Goal: Task Accomplishment & Management: Use online tool/utility

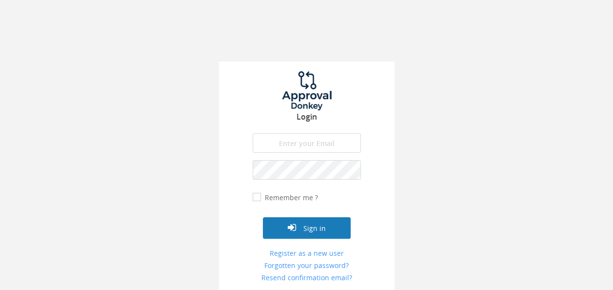
type input "[EMAIL_ADDRESS][DOMAIN_NAME]"
click at [315, 225] on button "Sign in" at bounding box center [307, 227] width 88 height 21
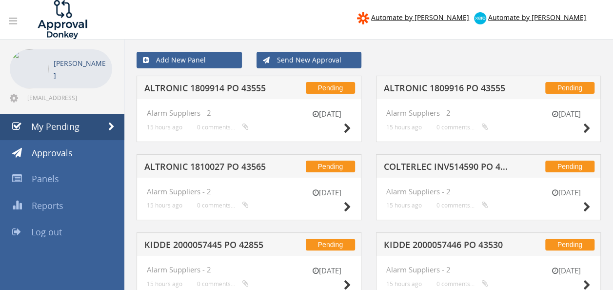
click at [186, 92] on h5 "ALTRONIC 1809914 PO 43555" at bounding box center [206, 89] width 125 height 12
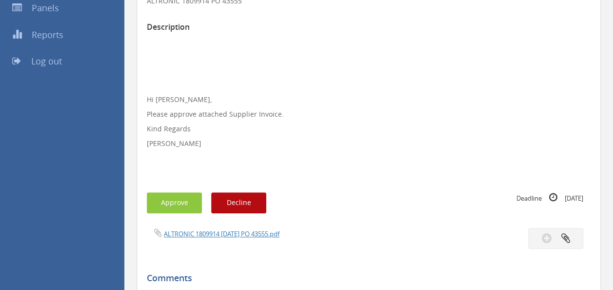
scroll to position [218, 0]
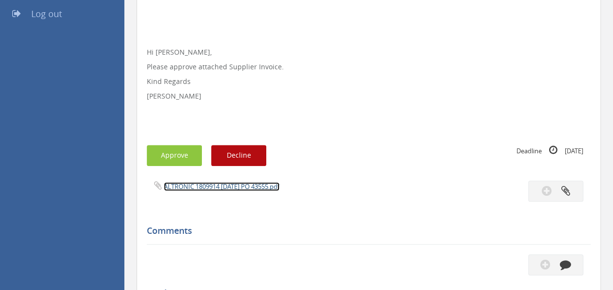
click at [246, 184] on link "ALTRONIC 1809914 [DATE] PO 43555.pdf" at bounding box center [222, 186] width 116 height 9
click at [180, 155] on button "Approve" at bounding box center [174, 155] width 55 height 21
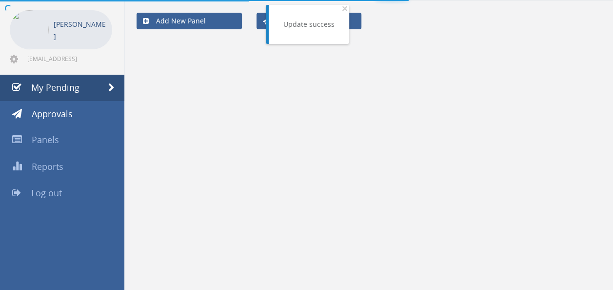
scroll to position [218, 0]
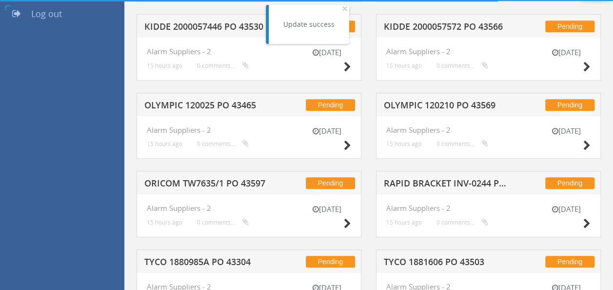
click at [230, 111] on div "Pending OLYMPIC 120025 PO 43465" at bounding box center [249, 104] width 225 height 23
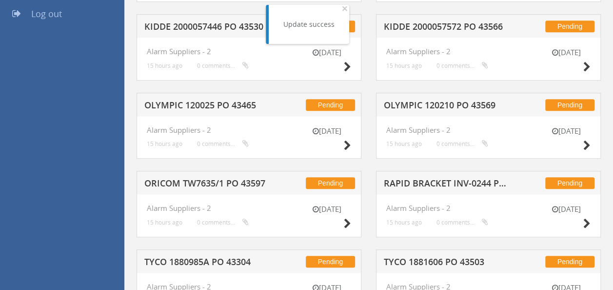
click at [219, 107] on h5 "OLYMPIC 120025 PO 43465" at bounding box center [206, 106] width 125 height 12
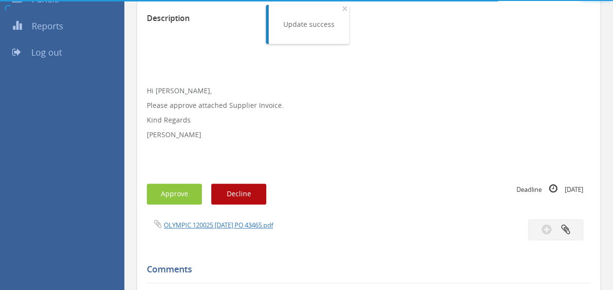
scroll to position [218, 0]
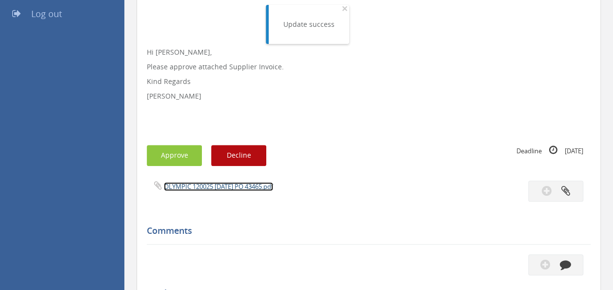
click at [218, 185] on link "OLYMPIC 120025 [DATE] PO 43465.pdf" at bounding box center [218, 186] width 109 height 9
click at [170, 153] on button "Approve" at bounding box center [174, 155] width 55 height 21
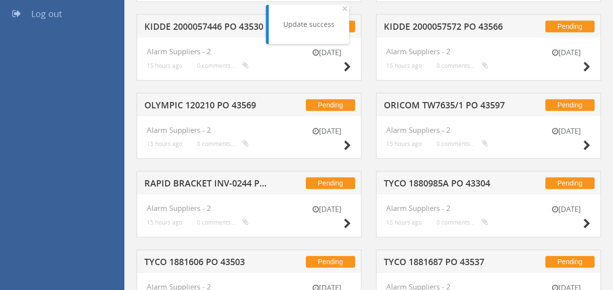
click at [223, 103] on h5 "OLYMPIC 120210 PO 43569" at bounding box center [206, 106] width 125 height 12
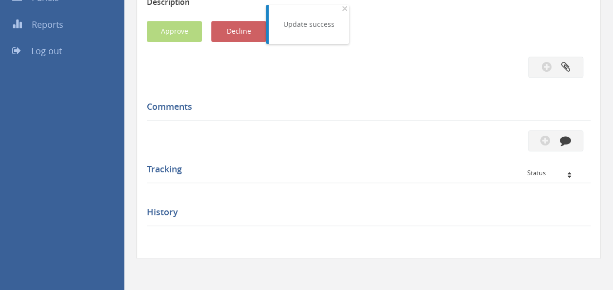
scroll to position [218, 0]
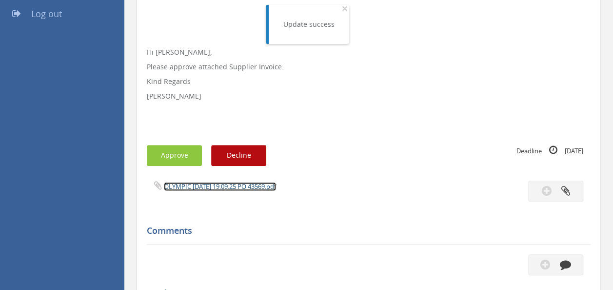
click at [227, 183] on link "OLYMPIC [DATE] 19.09.25 PO 43569.pdf" at bounding box center [220, 186] width 112 height 9
click at [177, 152] on button "Approve" at bounding box center [174, 155] width 55 height 21
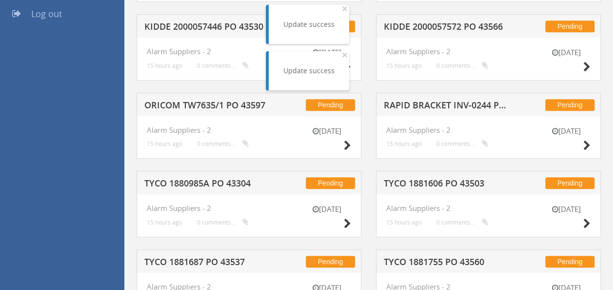
click at [214, 107] on h5 "ORICOM TW7635/1 PO 43597" at bounding box center [206, 106] width 125 height 12
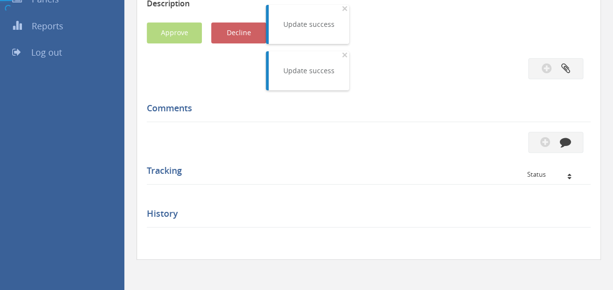
scroll to position [218, 0]
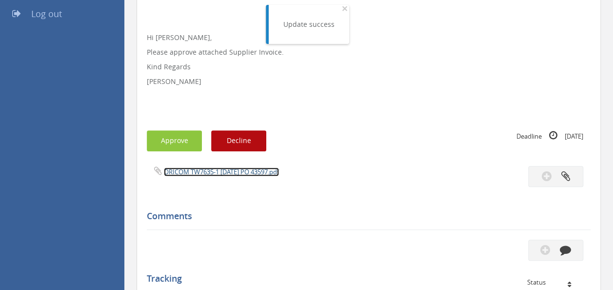
click at [223, 171] on link "ORICOM TW7635-1 [DATE] PO 43597.pdf" at bounding box center [221, 171] width 115 height 9
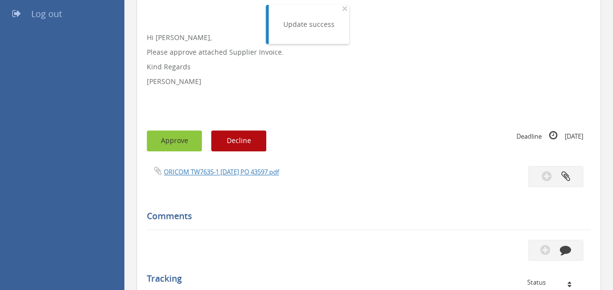
click at [176, 137] on button "Approve" at bounding box center [174, 140] width 55 height 21
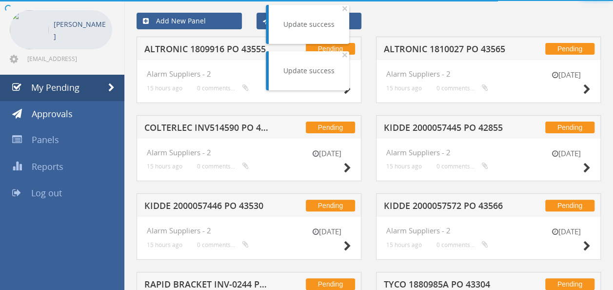
scroll to position [218, 0]
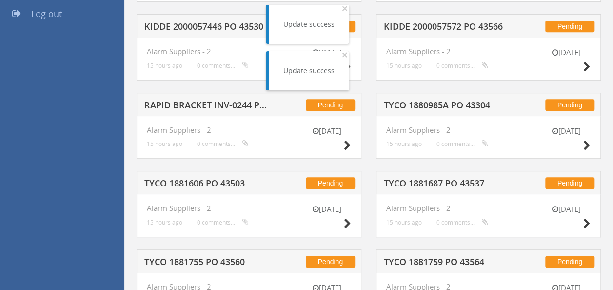
click at [210, 100] on h5 "RAPID BRACKET INV-0244 PO 43551" at bounding box center [206, 106] width 125 height 12
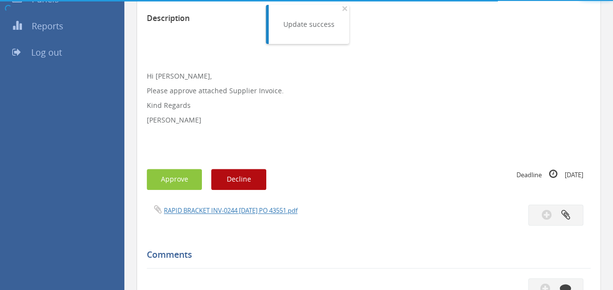
scroll to position [218, 0]
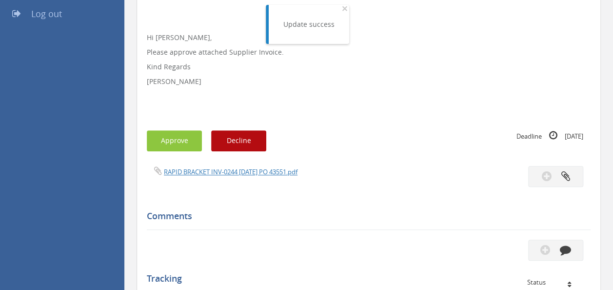
click at [227, 167] on span "RAPID BRACKET INV-0244 [DATE] PO 43551.pdf" at bounding box center [222, 171] width 151 height 9
click at [241, 170] on link "RAPID BRACKET INV-0244 [DATE] PO 43551.pdf" at bounding box center [231, 171] width 134 height 9
click at [160, 138] on button "Approve" at bounding box center [174, 140] width 55 height 21
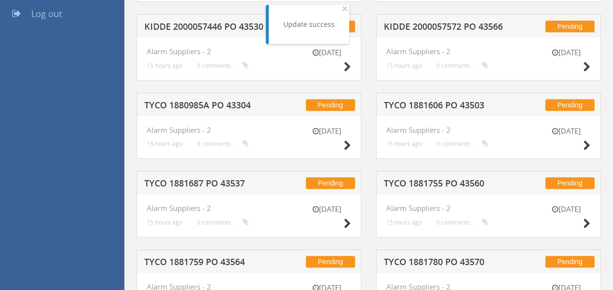
click at [236, 100] on h5 "TYCO 1880985A PO 43304" at bounding box center [206, 106] width 125 height 12
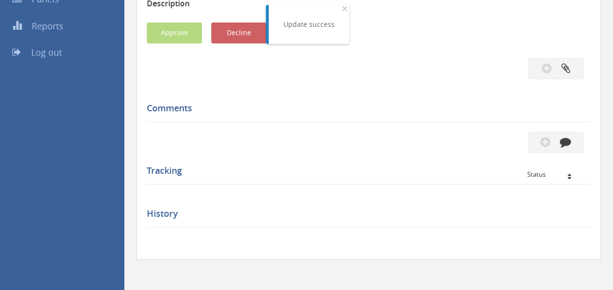
scroll to position [218, 0]
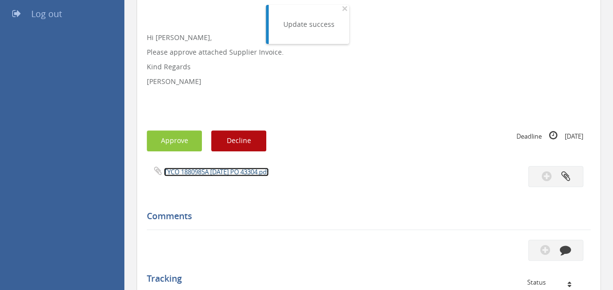
click at [215, 170] on link "TYCO 1880985A [DATE] PO 43304.pdf" at bounding box center [216, 171] width 105 height 9
click at [172, 147] on button "Approve" at bounding box center [174, 140] width 55 height 21
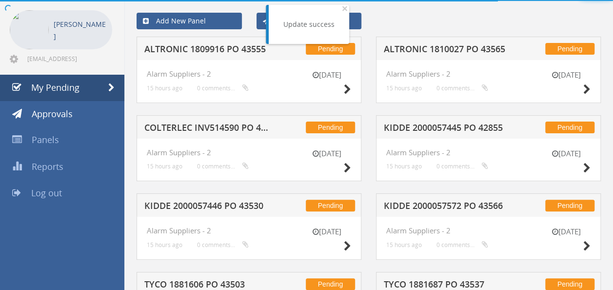
scroll to position [218, 0]
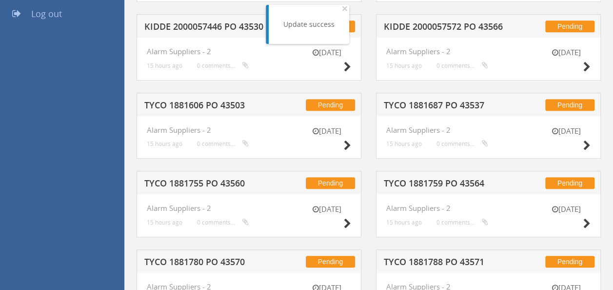
click at [203, 100] on h5 "TYCO 1881606 PO 43503" at bounding box center [206, 106] width 125 height 12
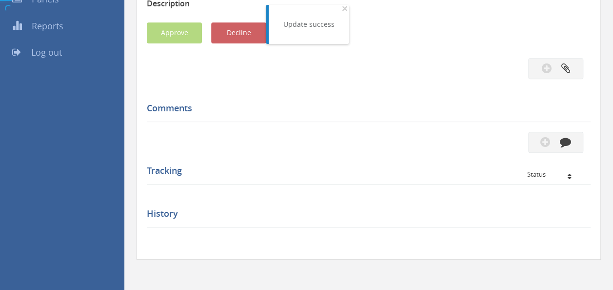
scroll to position [218, 0]
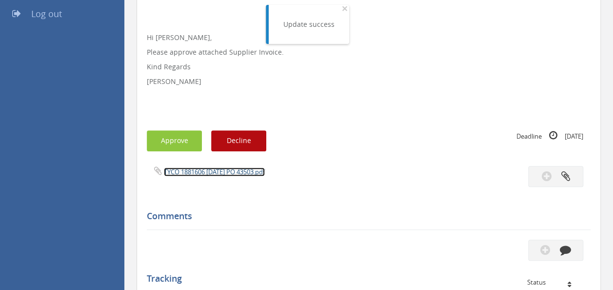
click at [217, 173] on link "TYCO 1881606 [DATE] PO 43503.pdf" at bounding box center [214, 171] width 101 height 9
click at [168, 134] on button "Approve" at bounding box center [174, 140] width 55 height 21
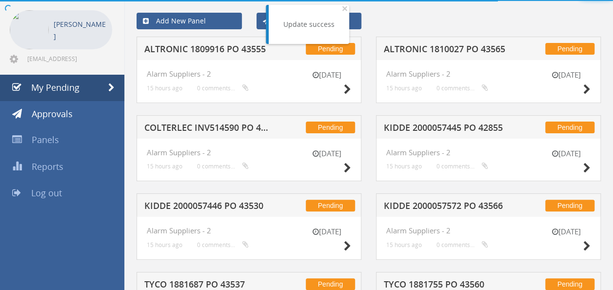
scroll to position [218, 0]
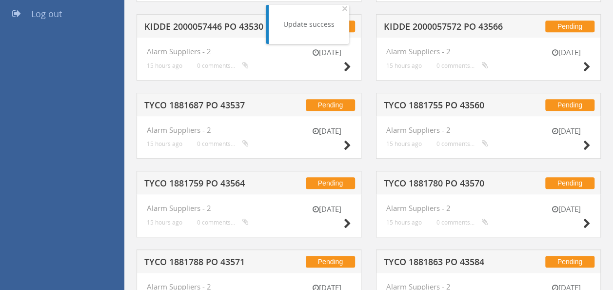
click at [196, 98] on div "Pending TYCO 1881687 PO 43537" at bounding box center [249, 104] width 225 height 23
click at [191, 103] on h5 "TYCO 1881687 PO 43537" at bounding box center [206, 106] width 125 height 12
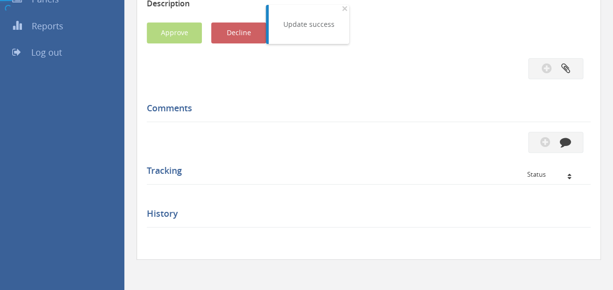
scroll to position [218, 0]
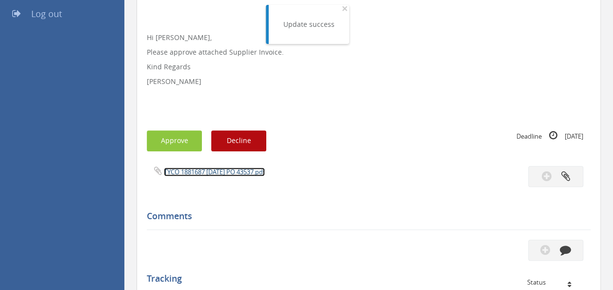
click at [209, 172] on link "TYCO 1881687 [DATE] PO 43537.pdf" at bounding box center [214, 171] width 101 height 9
click at [159, 137] on button "Approve" at bounding box center [174, 140] width 55 height 21
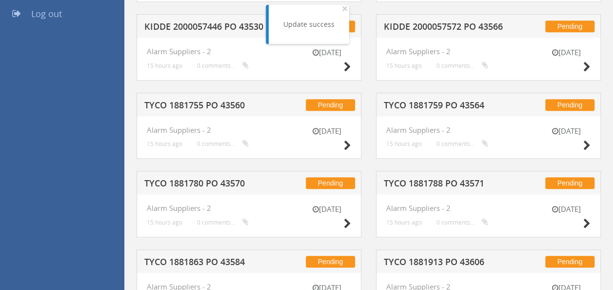
click at [207, 107] on h5 "TYCO 1881755 PO 43560" at bounding box center [206, 106] width 125 height 12
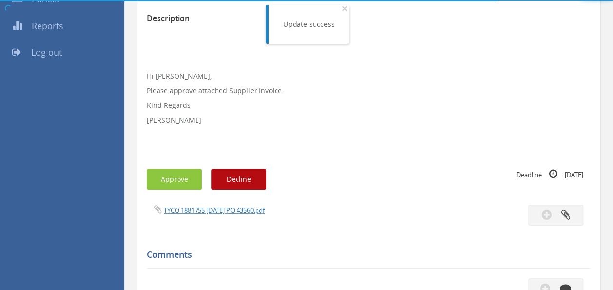
scroll to position [218, 0]
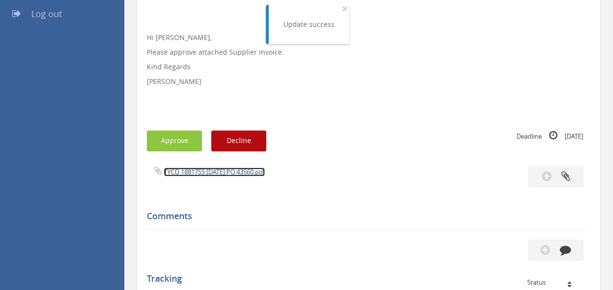
click at [209, 173] on link "TYCO 1881755 [DATE] PO 43560.pdf" at bounding box center [214, 171] width 101 height 9
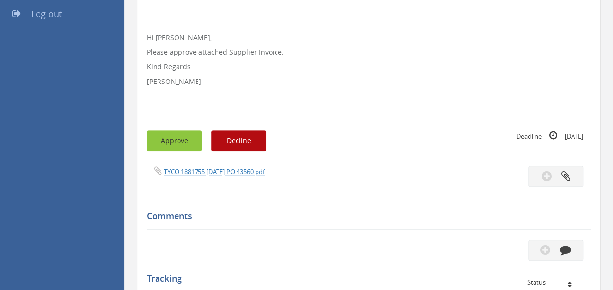
click at [173, 140] on button "Approve" at bounding box center [174, 140] width 55 height 21
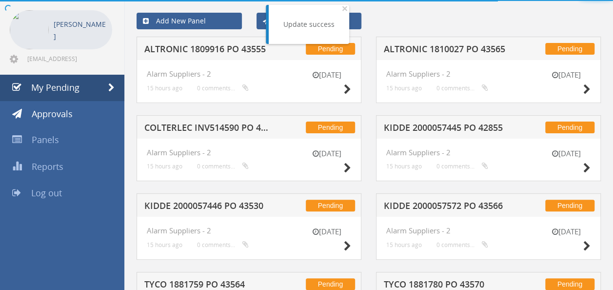
scroll to position [218, 0]
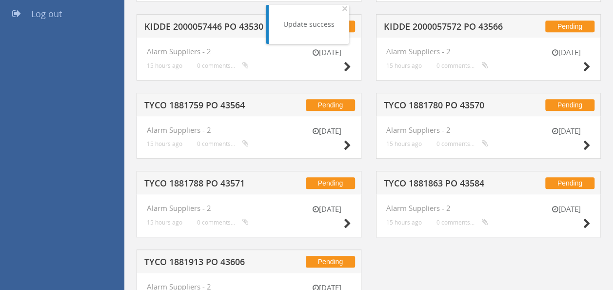
click at [195, 108] on h5 "TYCO 1881759 PO 43564" at bounding box center [206, 106] width 125 height 12
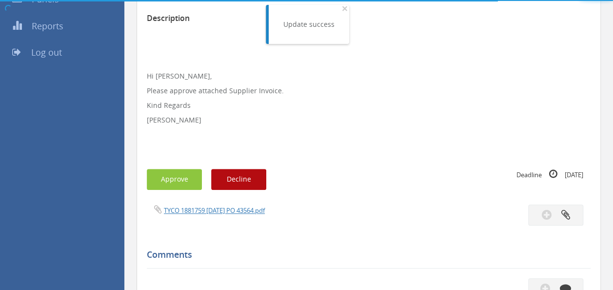
scroll to position [218, 0]
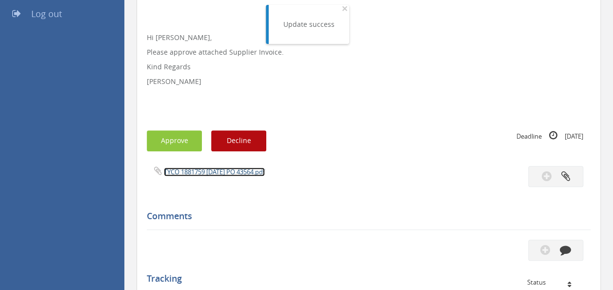
click at [223, 168] on link "TYCO 1881759 [DATE] PO 43564.pdf" at bounding box center [214, 171] width 101 height 9
click at [183, 142] on button "Approve" at bounding box center [174, 140] width 55 height 21
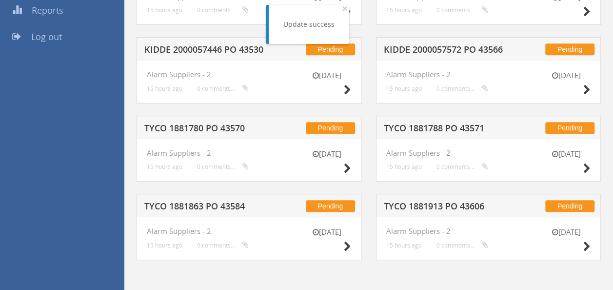
click at [227, 125] on h5 "TYCO 1881780 PO 43570" at bounding box center [206, 129] width 125 height 12
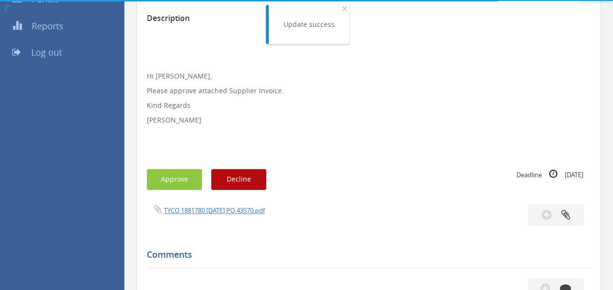
scroll to position [218, 0]
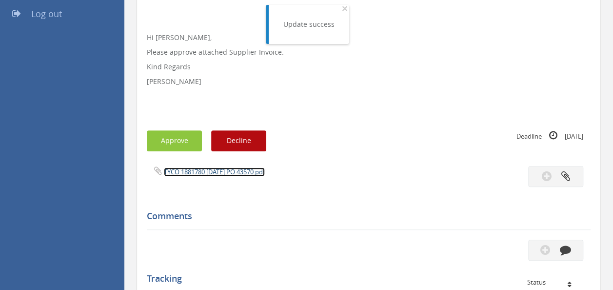
click at [225, 168] on link "TYCO 1881780 [DATE] PO 43570.pdf" at bounding box center [214, 171] width 101 height 9
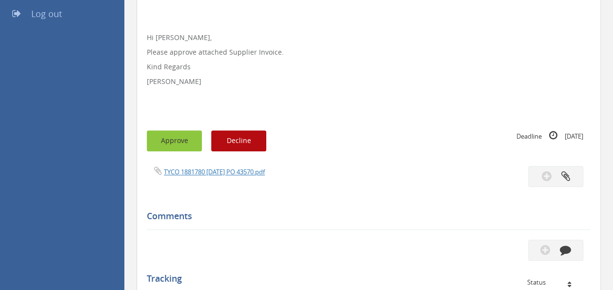
click at [166, 136] on button "Approve" at bounding box center [174, 140] width 55 height 21
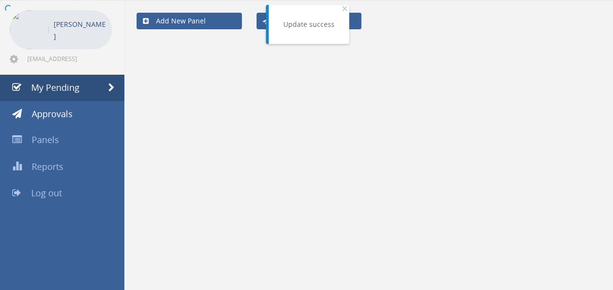
scroll to position [195, 0]
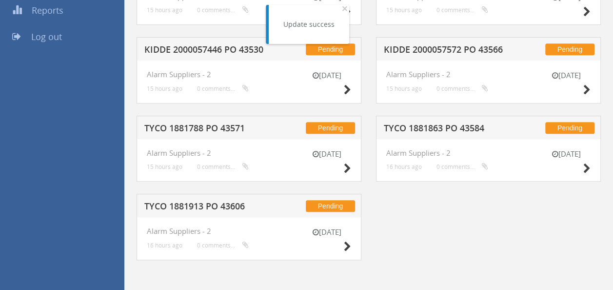
click at [221, 124] on h5 "TYCO 1881788 PO 43571" at bounding box center [206, 129] width 125 height 12
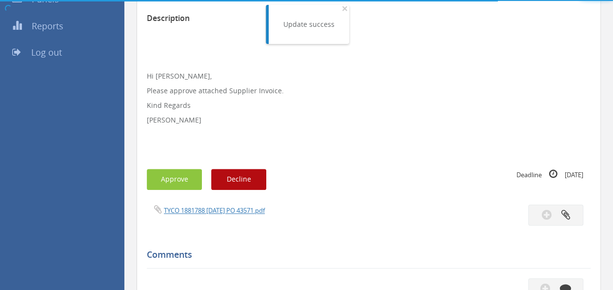
scroll to position [218, 0]
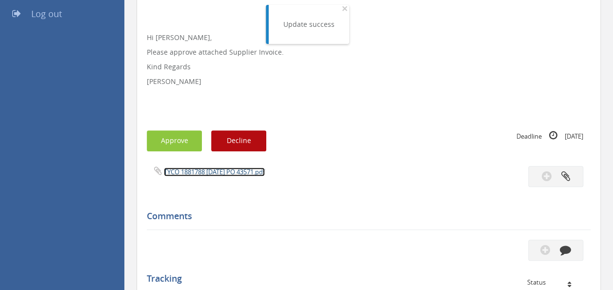
click at [230, 168] on link "TYCO 1881788 [DATE] PO 43571.pdf" at bounding box center [214, 171] width 101 height 9
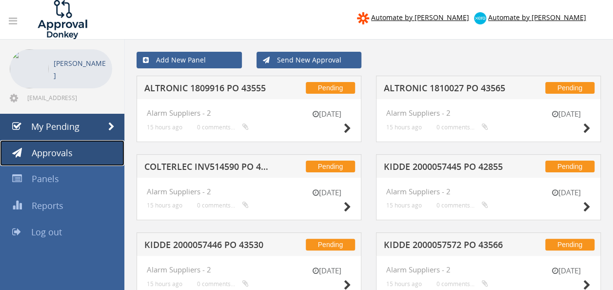
click at [54, 152] on span "Approvals" at bounding box center [52, 153] width 41 height 12
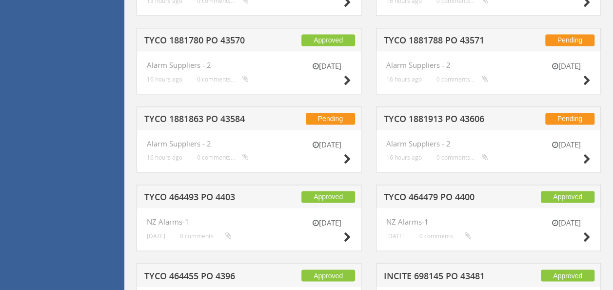
scroll to position [618, 0]
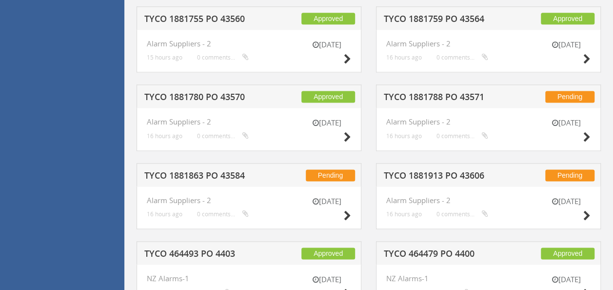
click at [444, 92] on h5 "TYCO 1881788 PO 43571" at bounding box center [446, 98] width 125 height 12
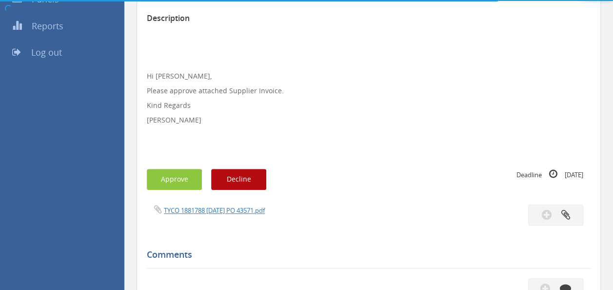
scroll to position [384, 0]
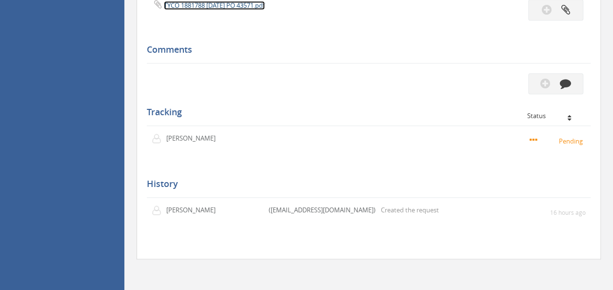
click at [236, 3] on link "TYCO 1881788 [DATE] PO 43571.pdf" at bounding box center [214, 5] width 101 height 9
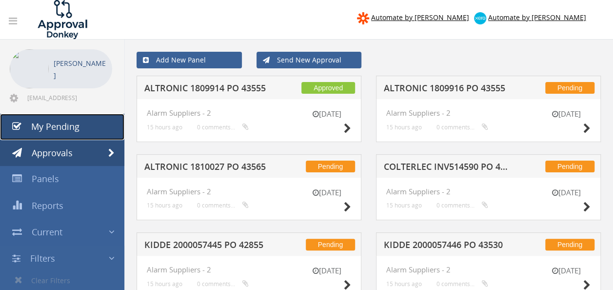
click at [71, 121] on span "My Pending" at bounding box center [55, 126] width 48 height 12
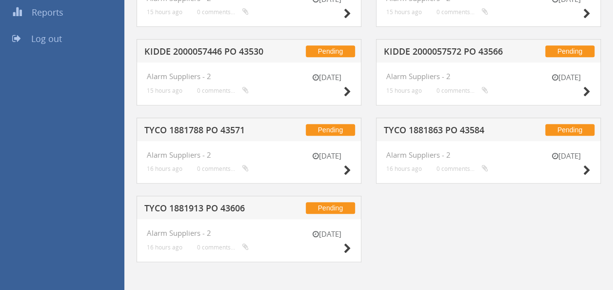
scroll to position [194, 0]
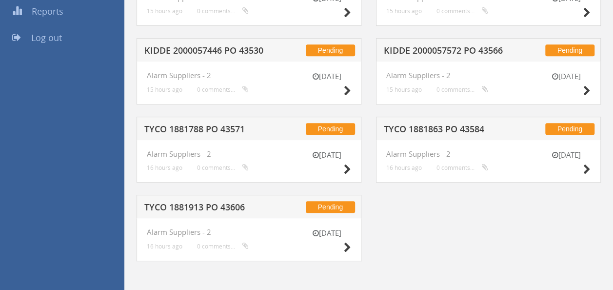
click at [181, 130] on h5 "TYCO 1881788 PO 43571" at bounding box center [206, 130] width 125 height 12
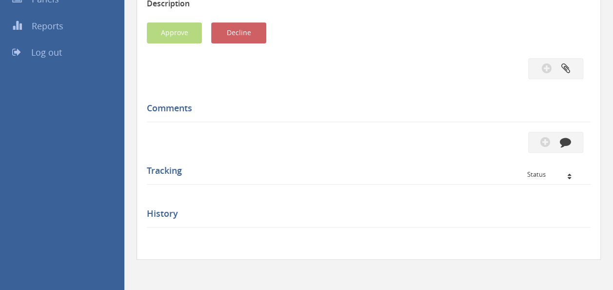
scroll to position [194, 0]
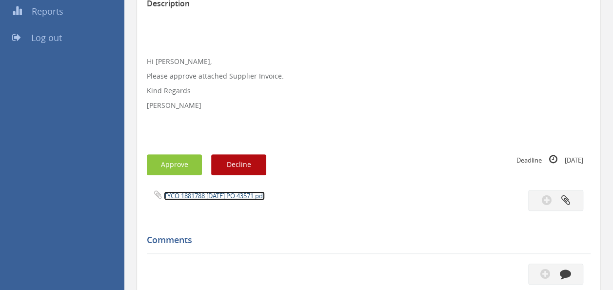
click at [257, 192] on link "TYCO 1881788 [DATE] PO 43571.pdf" at bounding box center [214, 195] width 101 height 9
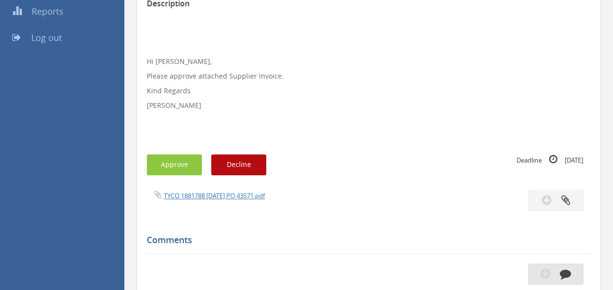
click at [539, 267] on button "button" at bounding box center [555, 273] width 55 height 21
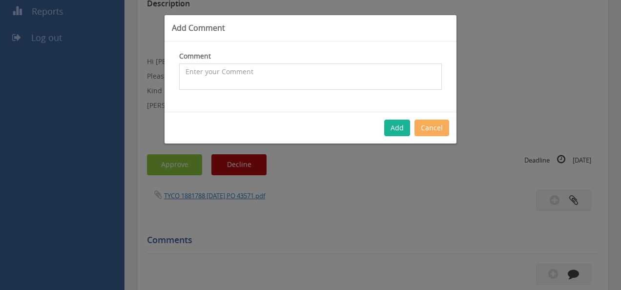
click at [253, 76] on textarea at bounding box center [310, 76] width 262 height 26
type textarea "I just approved this one. I think it's a duplicate."
click at [392, 126] on button "Add" at bounding box center [397, 128] width 26 height 17
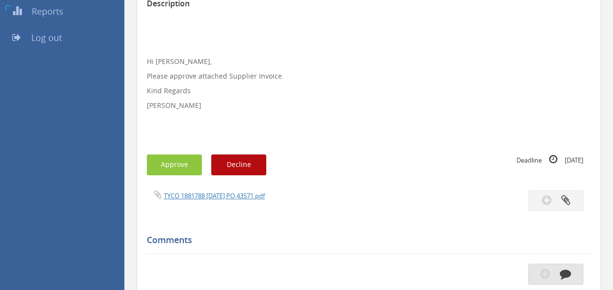
scroll to position [195, 0]
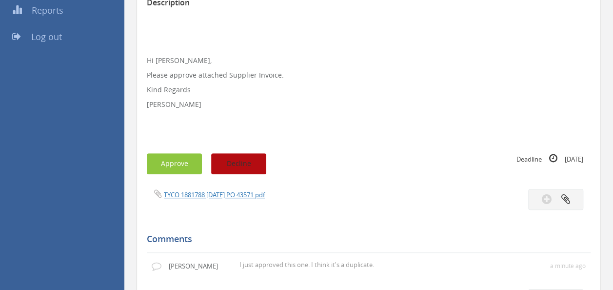
click at [227, 160] on button "Decline" at bounding box center [238, 163] width 55 height 21
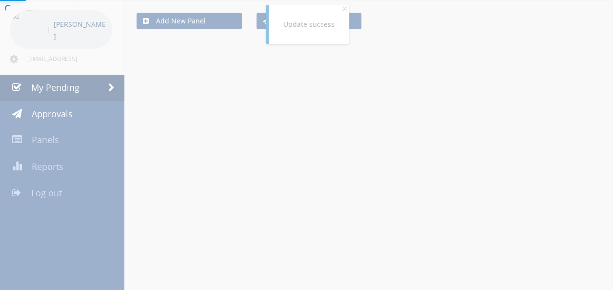
scroll to position [117, 0]
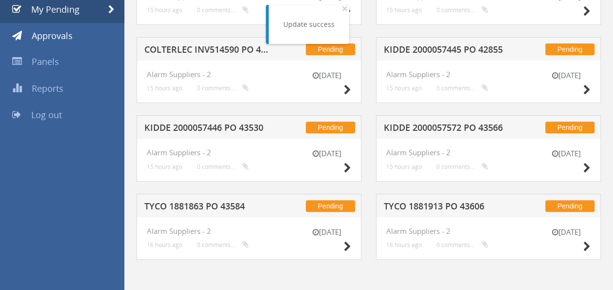
click at [196, 207] on h5 "TYCO 1881863 PO 43584" at bounding box center [206, 207] width 125 height 12
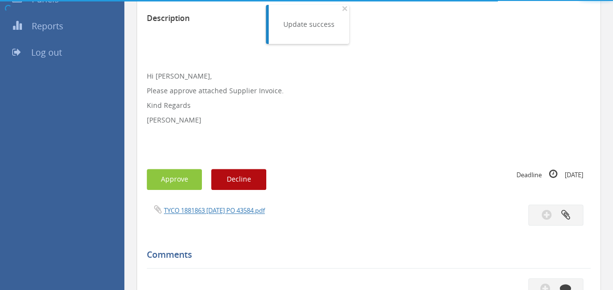
scroll to position [195, 0]
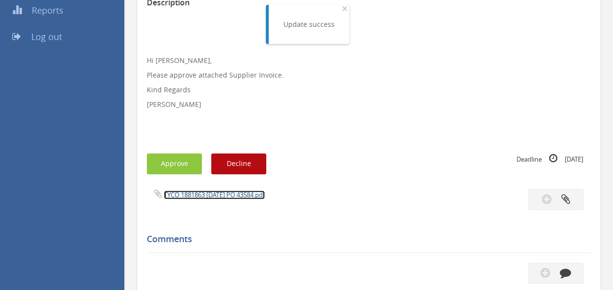
click at [256, 192] on link "TYCO 1881863 [DATE] PO 43584.pdf" at bounding box center [214, 194] width 101 height 9
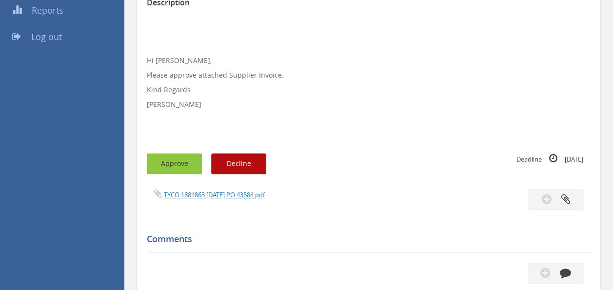
click at [175, 160] on button "Approve" at bounding box center [174, 163] width 55 height 21
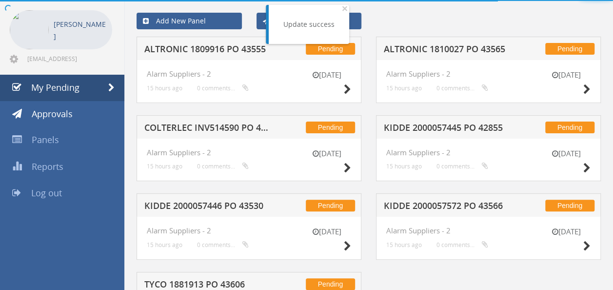
scroll to position [117, 0]
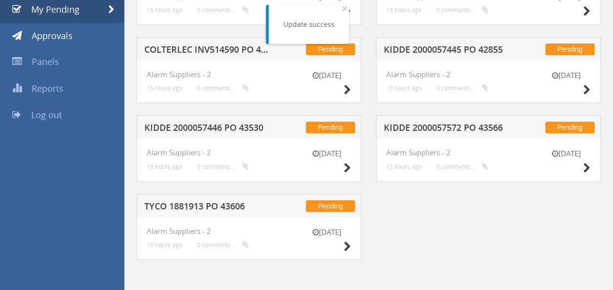
click at [212, 127] on h5 "KIDDE 2000057446 PO 43530" at bounding box center [206, 129] width 125 height 12
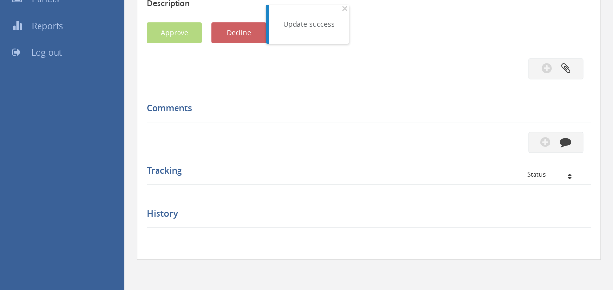
scroll to position [195, 0]
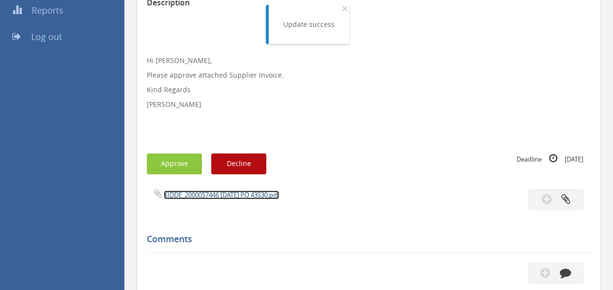
click at [215, 195] on link "KIDDE_2000057446 [DATE] PO 43530.pdf" at bounding box center [221, 194] width 115 height 9
click at [177, 163] on button "Approve" at bounding box center [174, 163] width 55 height 21
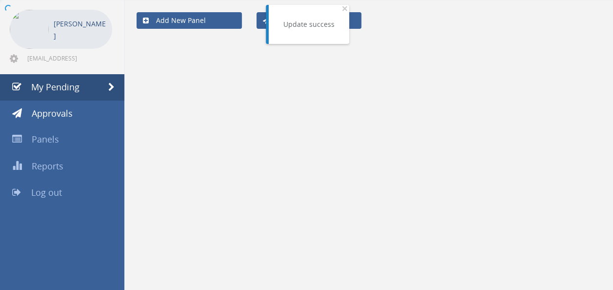
scroll to position [39, 0]
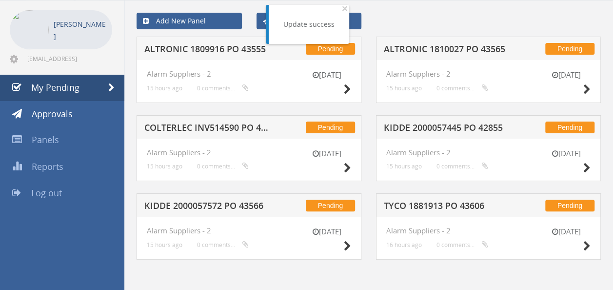
click at [220, 132] on h5 "COLTERLEC INV514590 PO 43603" at bounding box center [206, 129] width 125 height 12
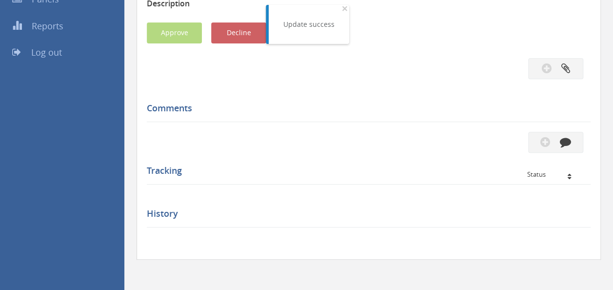
scroll to position [195, 0]
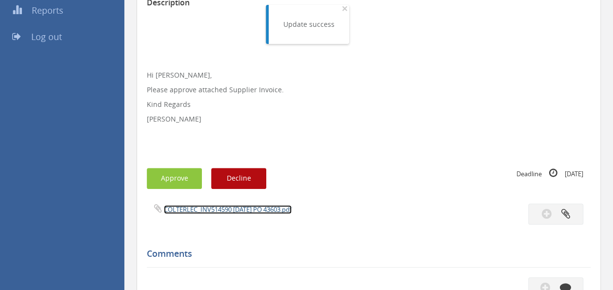
click at [209, 206] on link "COLTERLEC_INV514590 [DATE] PO 43603.pdf" at bounding box center [228, 209] width 128 height 9
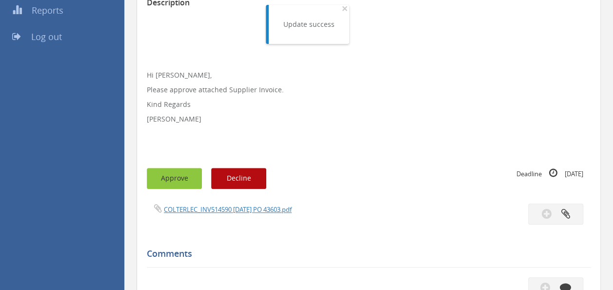
click at [176, 176] on button "Approve" at bounding box center [174, 178] width 55 height 21
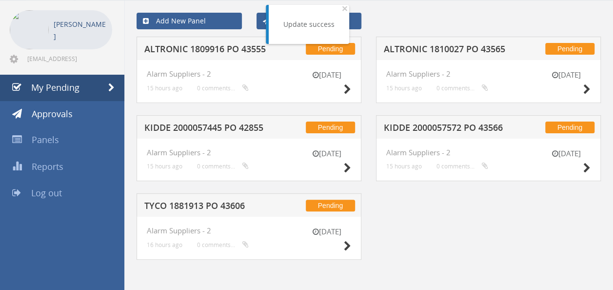
click at [207, 54] on h5 "ALTRONIC 1809916 PO 43555" at bounding box center [206, 50] width 125 height 12
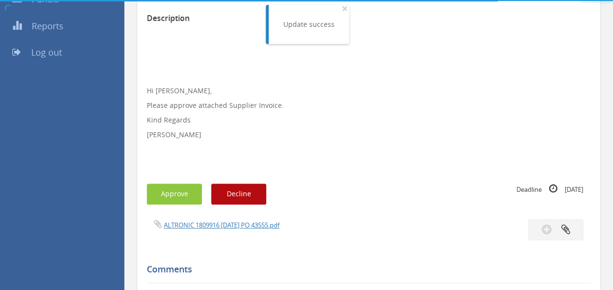
scroll to position [195, 0]
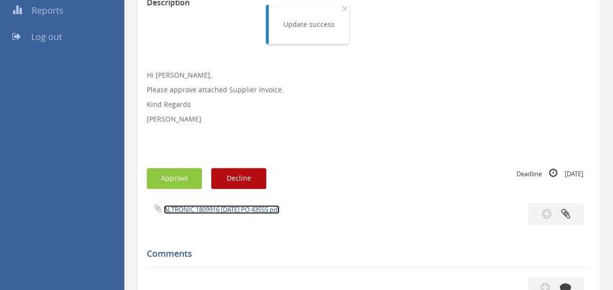
click at [224, 205] on link "ALTRONIC 1809916 [DATE] PO 43555.pdf" at bounding box center [222, 209] width 116 height 9
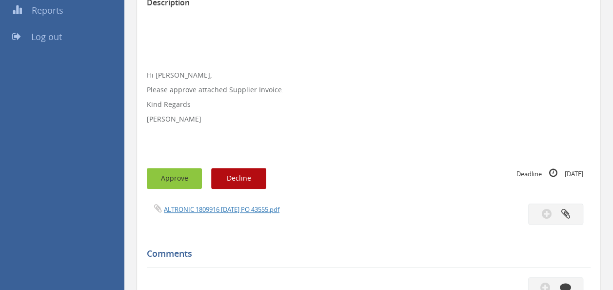
click at [171, 175] on button "Approve" at bounding box center [174, 178] width 55 height 21
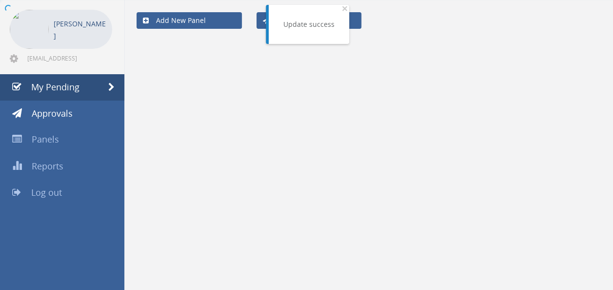
scroll to position [39, 0]
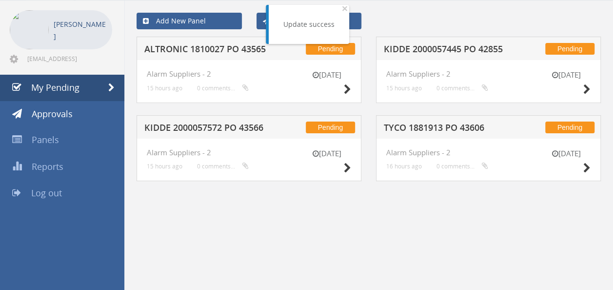
click at [432, 54] on h5 "KIDDE 2000057445 PO 42855" at bounding box center [446, 50] width 125 height 12
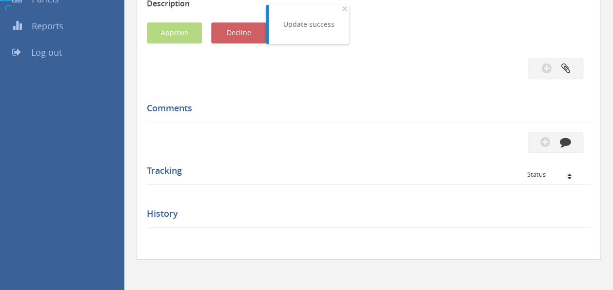
scroll to position [195, 0]
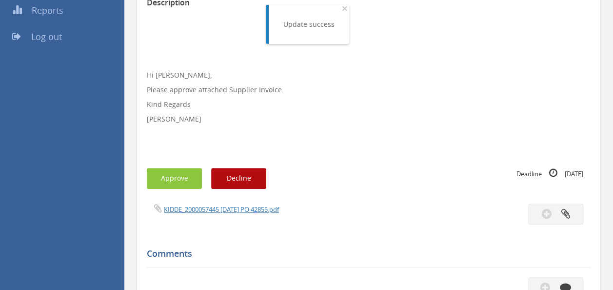
click at [221, 214] on div "KIDDE_2000057445 [DATE] PO 42855.pdf" at bounding box center [254, 208] width 229 height 11
click at [252, 209] on link "KIDDE_2000057445 [DATE] PO 42855.pdf" at bounding box center [221, 209] width 115 height 9
click at [166, 170] on button "Approve" at bounding box center [174, 178] width 55 height 21
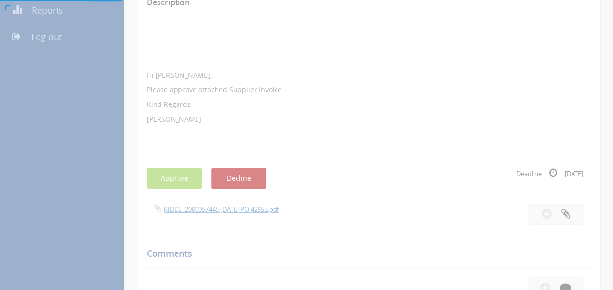
scroll to position [39, 0]
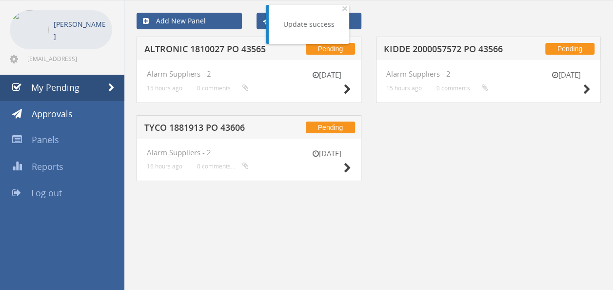
click at [201, 127] on h5 "TYCO 1881913 PO 43606" at bounding box center [206, 129] width 125 height 12
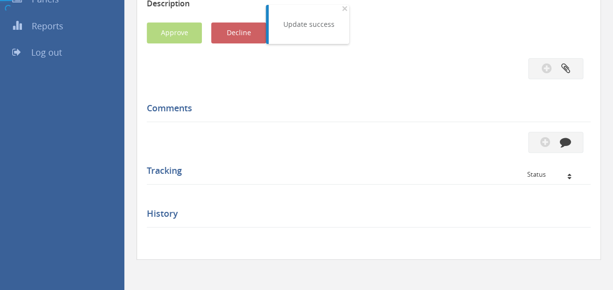
scroll to position [195, 0]
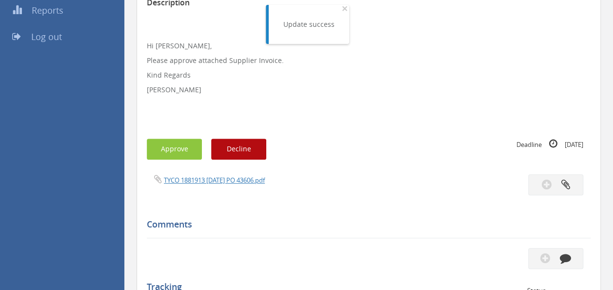
click at [215, 184] on div "TYCO 1881913 [DATE] PO 43606.pdf" at bounding box center [254, 179] width 229 height 11
click at [231, 180] on link "TYCO 1881913 [DATE] PO 43606.pdf" at bounding box center [214, 180] width 101 height 9
click at [168, 150] on button "Approve" at bounding box center [174, 149] width 55 height 21
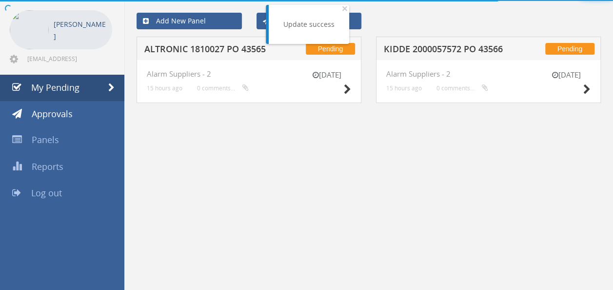
click at [224, 49] on h5 "ALTRONIC 1810027 PO 43565" at bounding box center [206, 50] width 125 height 12
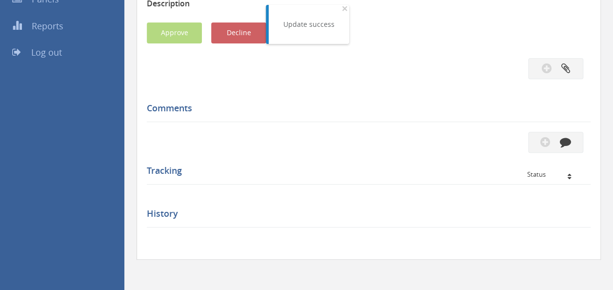
scroll to position [195, 0]
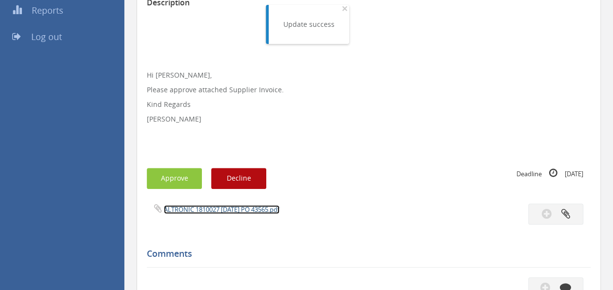
click at [223, 208] on link "ALTRONIC 1810027 [DATE] PO 43565.pdf" at bounding box center [222, 209] width 116 height 9
click at [173, 178] on button "Approve" at bounding box center [174, 178] width 55 height 21
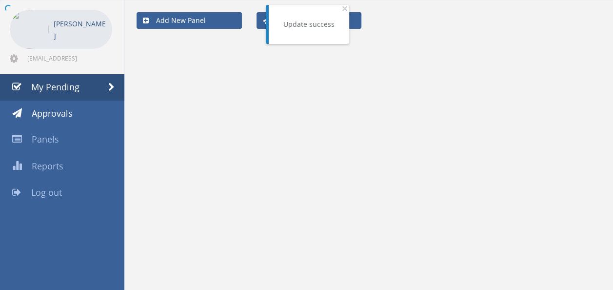
scroll to position [39, 0]
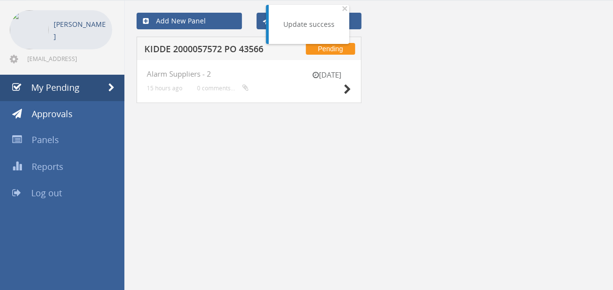
click at [213, 47] on h5 "KIDDE 2000057572 PO 43566" at bounding box center [206, 50] width 125 height 12
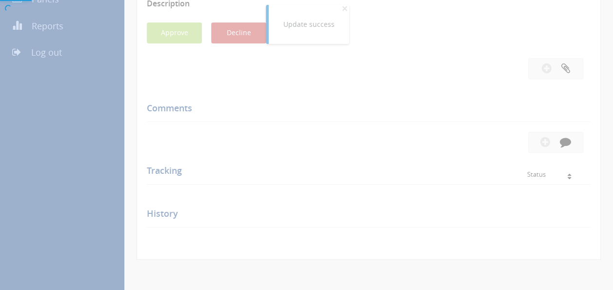
scroll to position [195, 0]
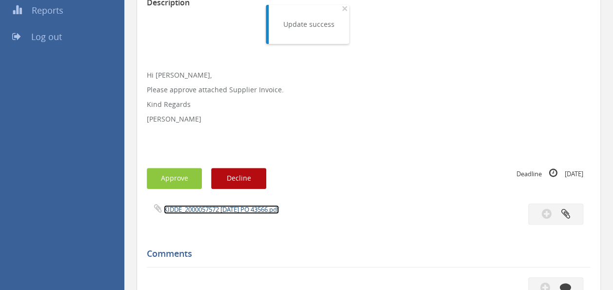
click at [214, 205] on link "KIDDE_2000057572 [DATE] PO 43566.pdf" at bounding box center [221, 209] width 115 height 9
click at [178, 172] on button "Approve" at bounding box center [174, 178] width 55 height 21
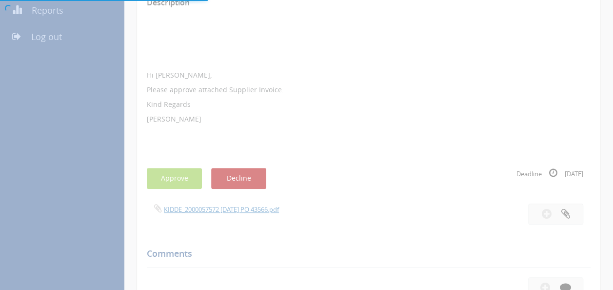
scroll to position [39, 0]
